Goal: Information Seeking & Learning: Learn about a topic

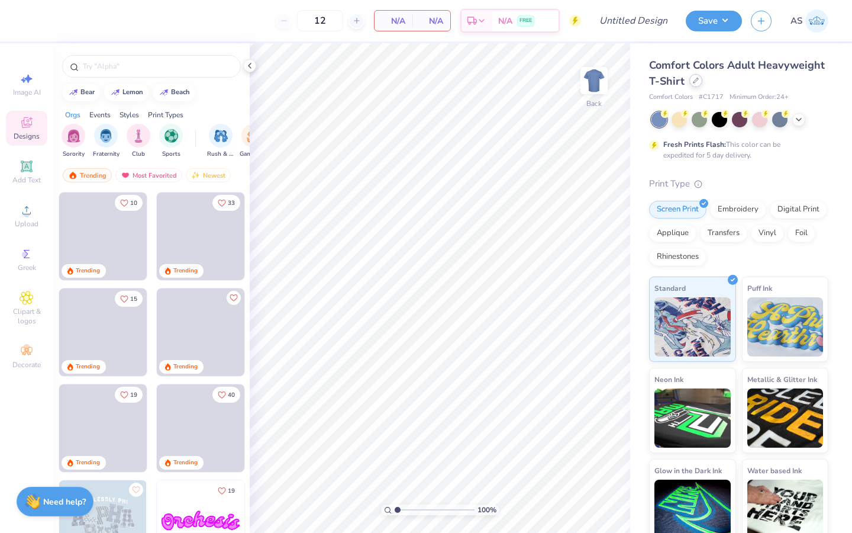
click at [703, 85] on div at bounding box center [695, 80] width 13 height 13
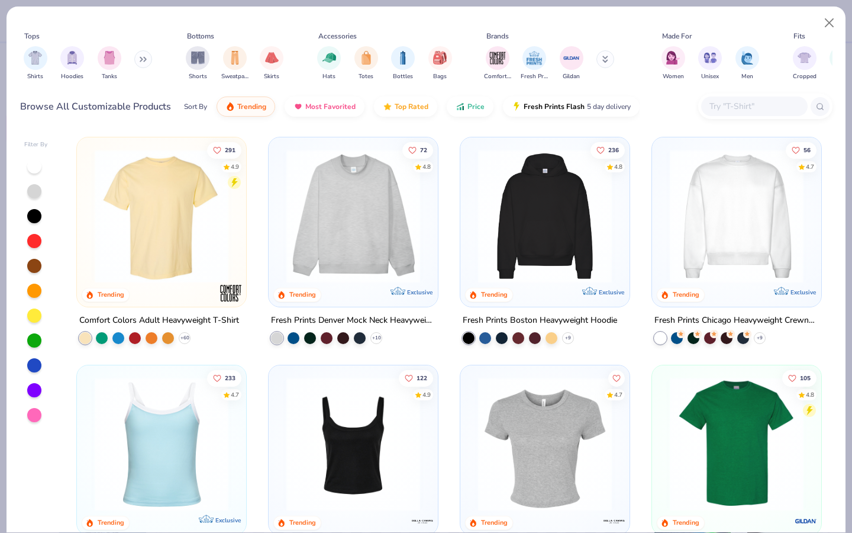
click at [185, 62] on div "Shorts Sweatpants Skirts" at bounding box center [234, 63] width 105 height 44
click at [194, 62] on img "filter for Shorts" at bounding box center [198, 57] width 14 height 14
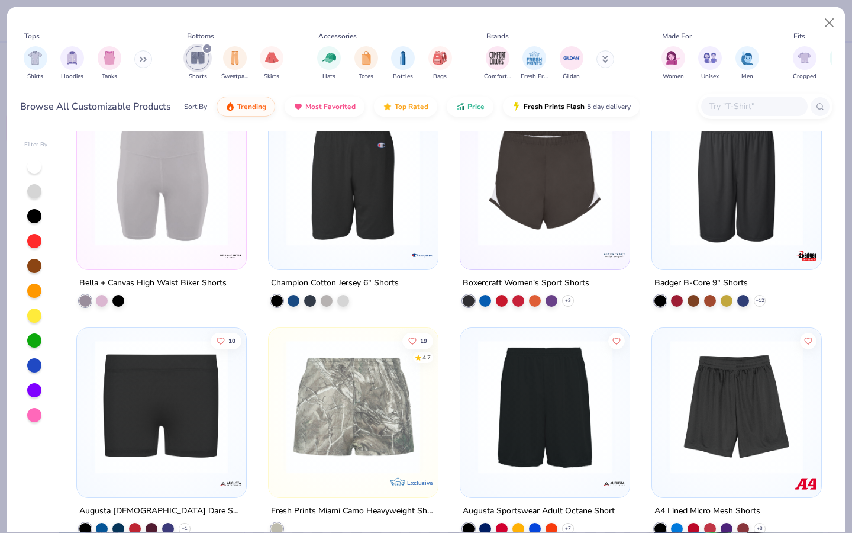
scroll to position [1333, 0]
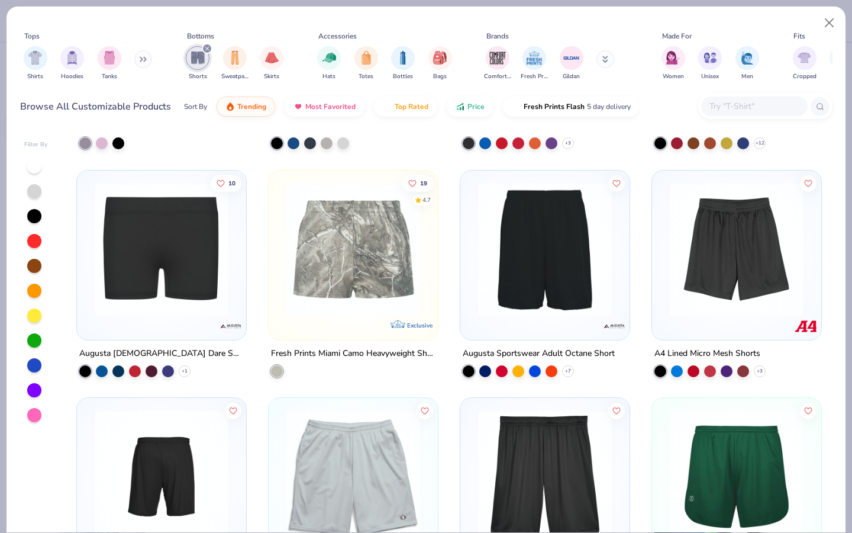
click at [205, 309] on img at bounding box center [162, 249] width 146 height 134
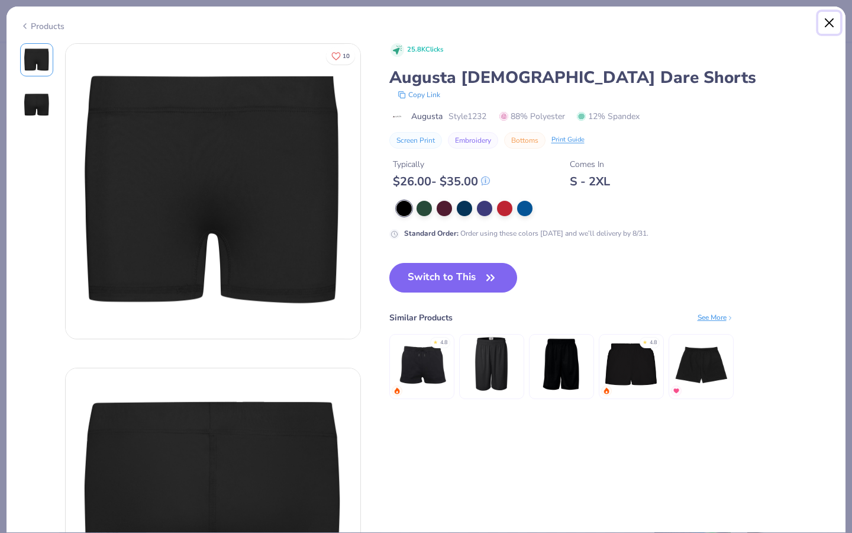
click at [829, 27] on button "Close" at bounding box center [830, 23] width 22 height 22
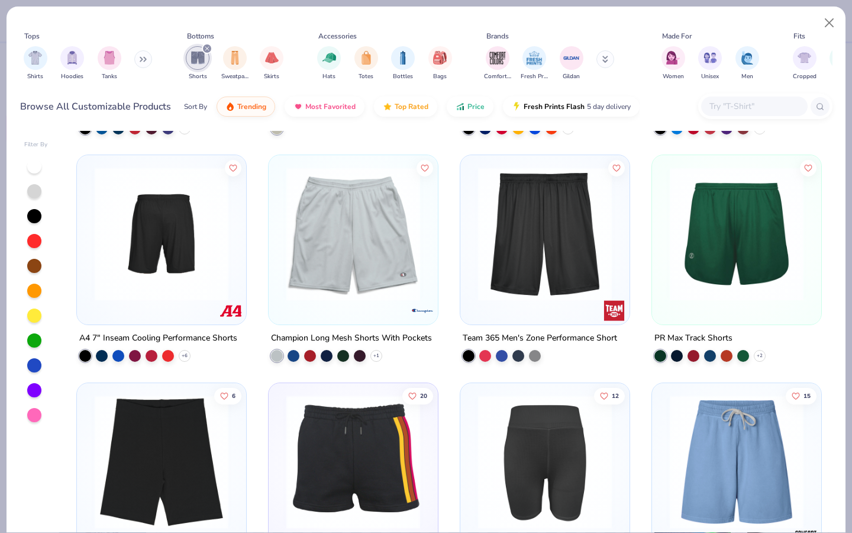
scroll to position [1667, 0]
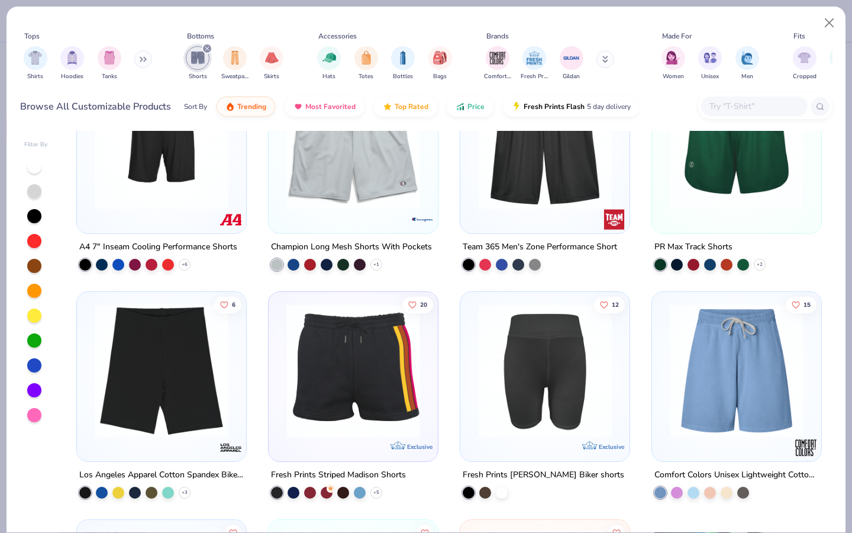
click at [380, 424] on img at bounding box center [354, 371] width 146 height 134
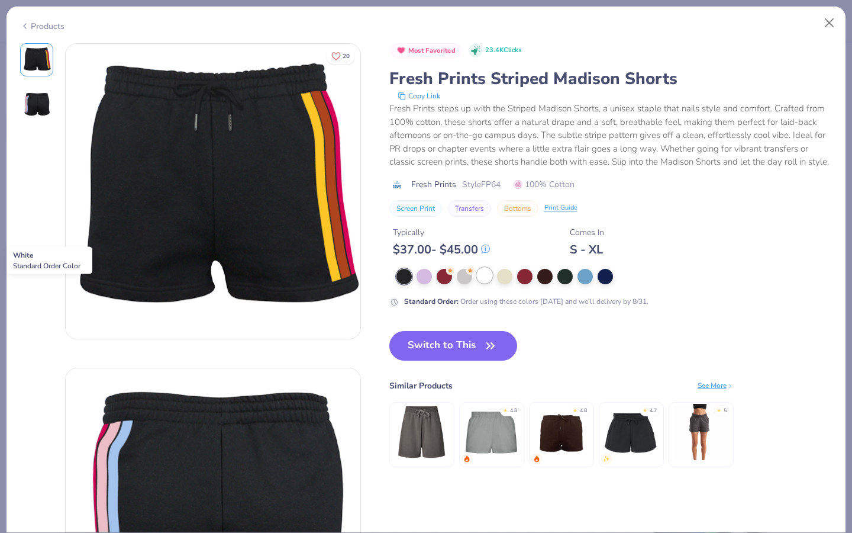
click at [481, 283] on div at bounding box center [484, 275] width 15 height 15
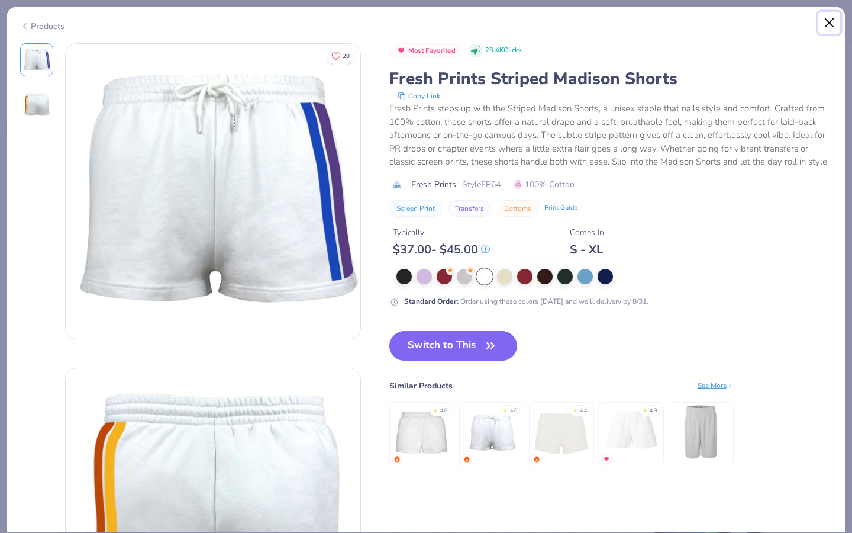
click at [830, 24] on button "Close" at bounding box center [830, 23] width 22 height 22
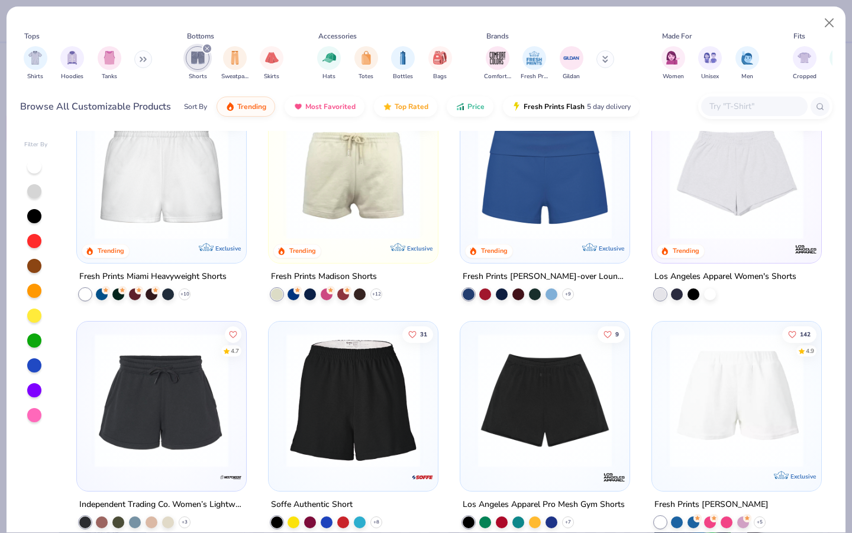
scroll to position [49, 0]
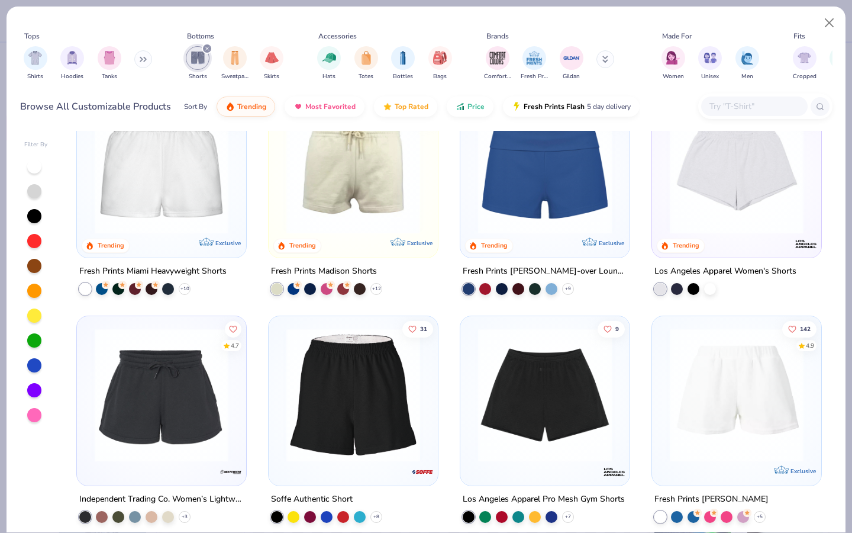
click at [718, 236] on div at bounding box center [736, 170] width 157 height 152
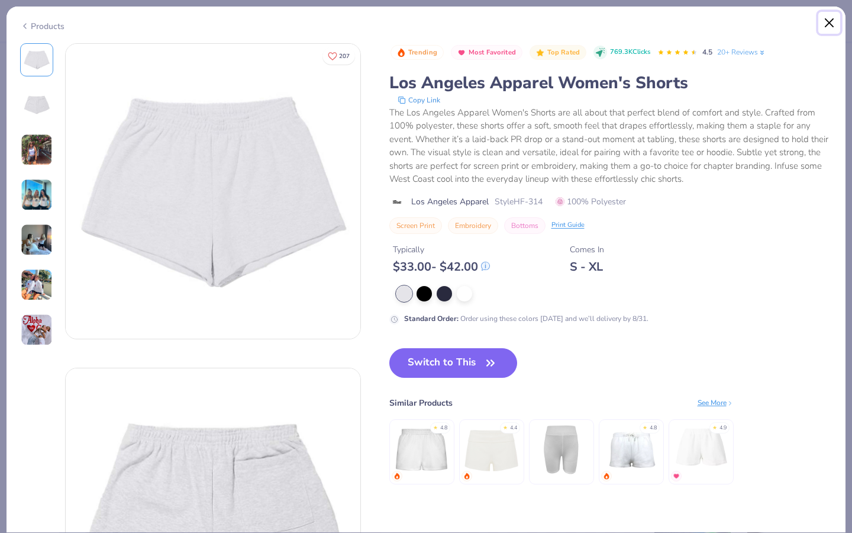
click at [830, 28] on button "Close" at bounding box center [830, 23] width 22 height 22
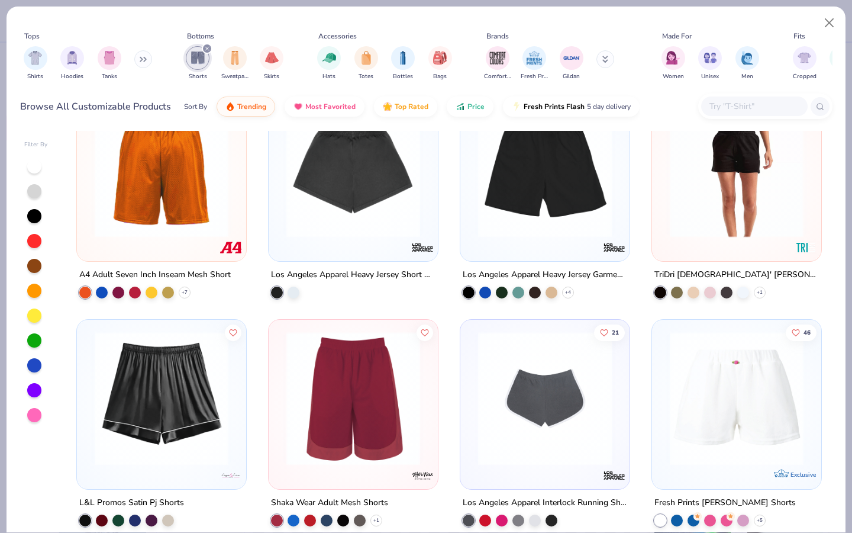
scroll to position [724, 0]
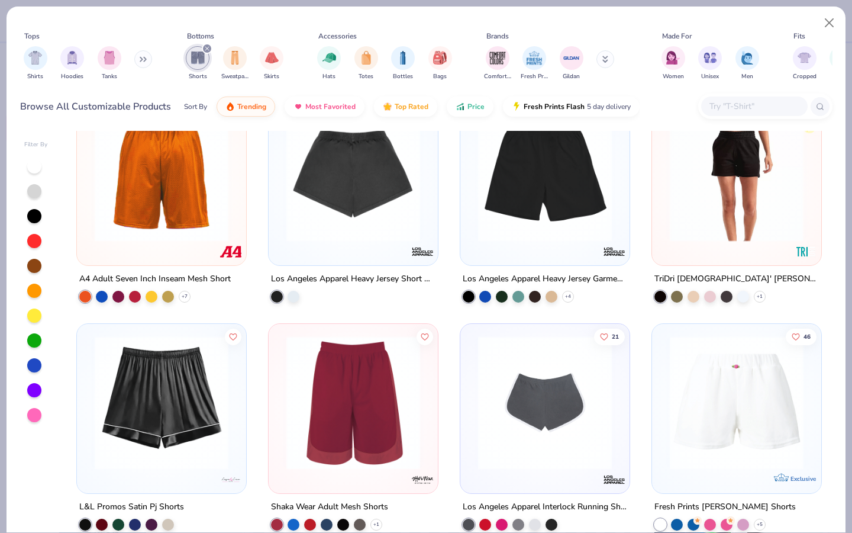
click at [301, 253] on div "14" at bounding box center [353, 180] width 169 height 169
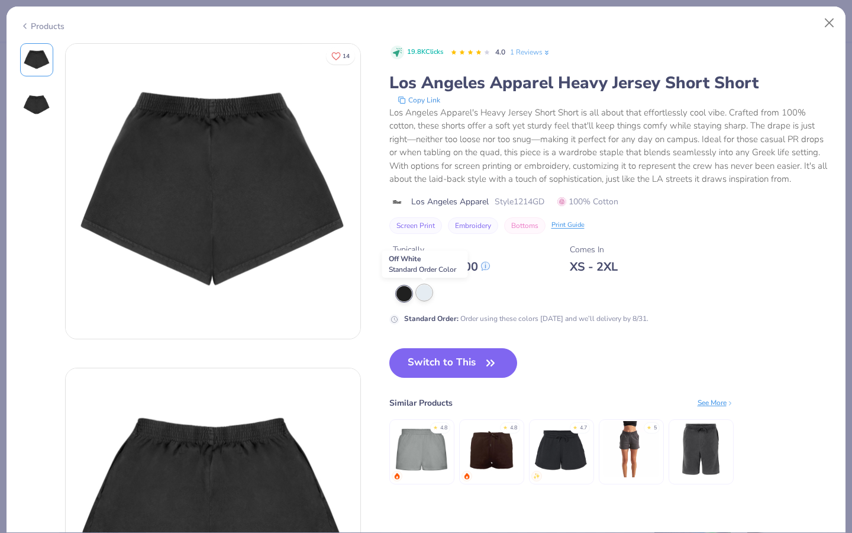
click at [424, 291] on div at bounding box center [424, 292] width 15 height 15
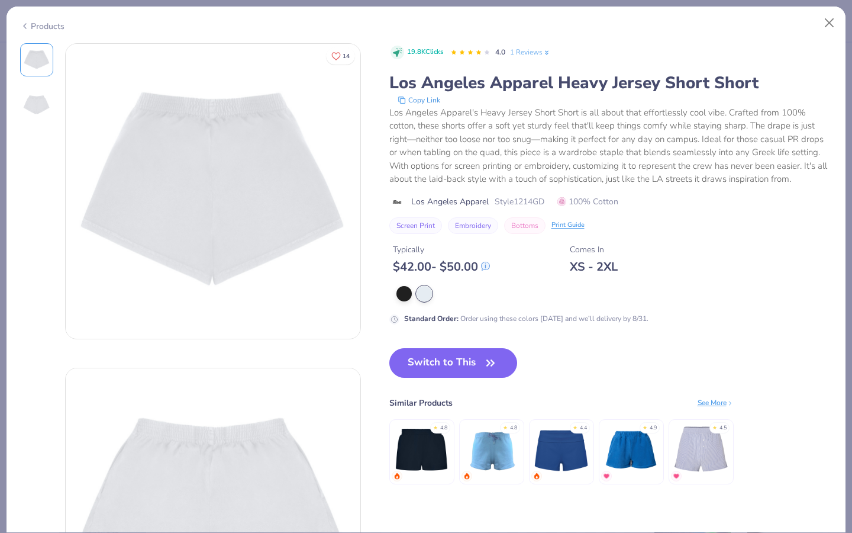
click at [545, 54] on icon at bounding box center [547, 53] width 8 height 8
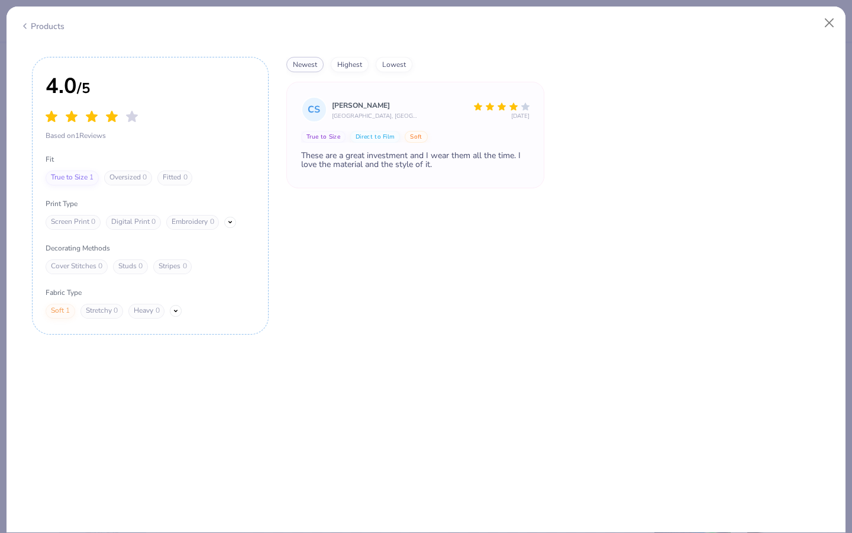
scroll to position [1575, 0]
click at [415, 116] on div "[PERSON_NAME] [GEOGRAPHIC_DATA], [GEOGRAPHIC_DATA][US_STATE] [DATE]" at bounding box center [431, 107] width 198 height 22
click at [381, 115] on div "[PERSON_NAME] [GEOGRAPHIC_DATA], [GEOGRAPHIC_DATA][US_STATE] [DATE]" at bounding box center [431, 107] width 198 height 22
click at [368, 102] on div "[PERSON_NAME]" at bounding box center [431, 103] width 198 height 15
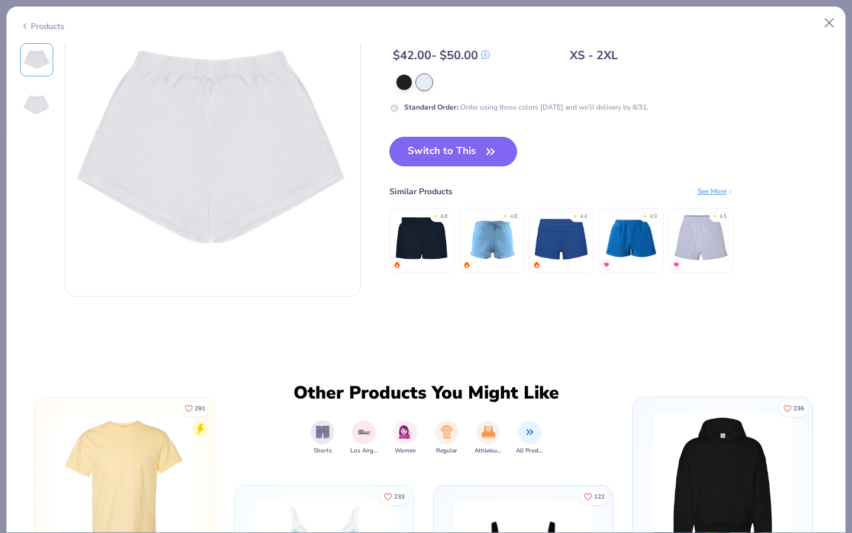
scroll to position [0, 0]
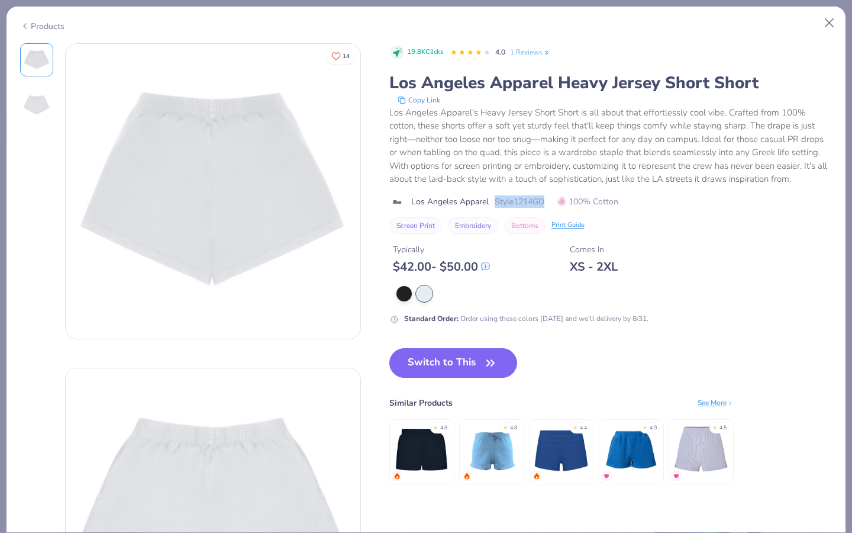
drag, startPoint x: 549, startPoint y: 201, endPoint x: 496, endPoint y: 203, distance: 53.3
click at [496, 203] on div "Los Angeles Apparel Style 1214GD 100% Cotton" at bounding box center [610, 201] width 443 height 12
copy span "Style 1214GD"
click at [484, 236] on div "Typically $ 42.00 - $ 50.00 Comes In XS - 2XL" at bounding box center [610, 254] width 443 height 40
click at [828, 25] on button "Close" at bounding box center [830, 23] width 22 height 22
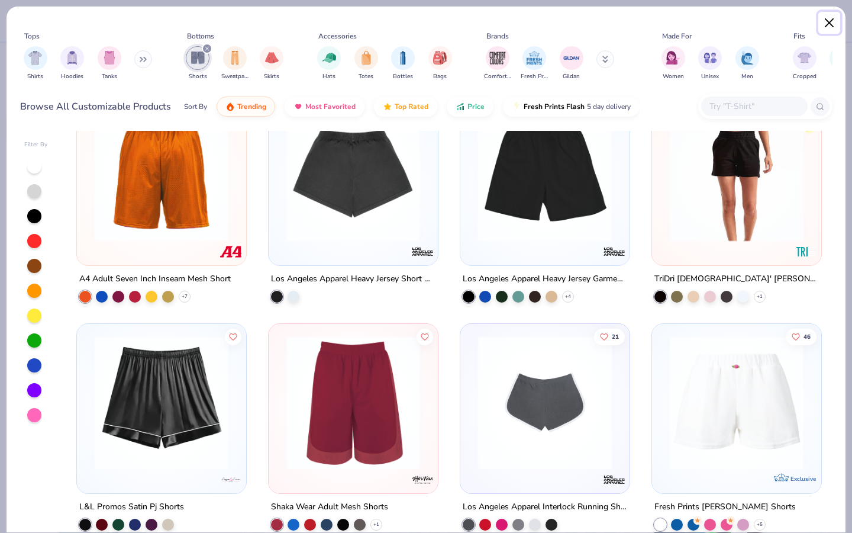
click at [828, 25] on button "Close" at bounding box center [830, 23] width 22 height 22
